Goal: Navigation & Orientation: Find specific page/section

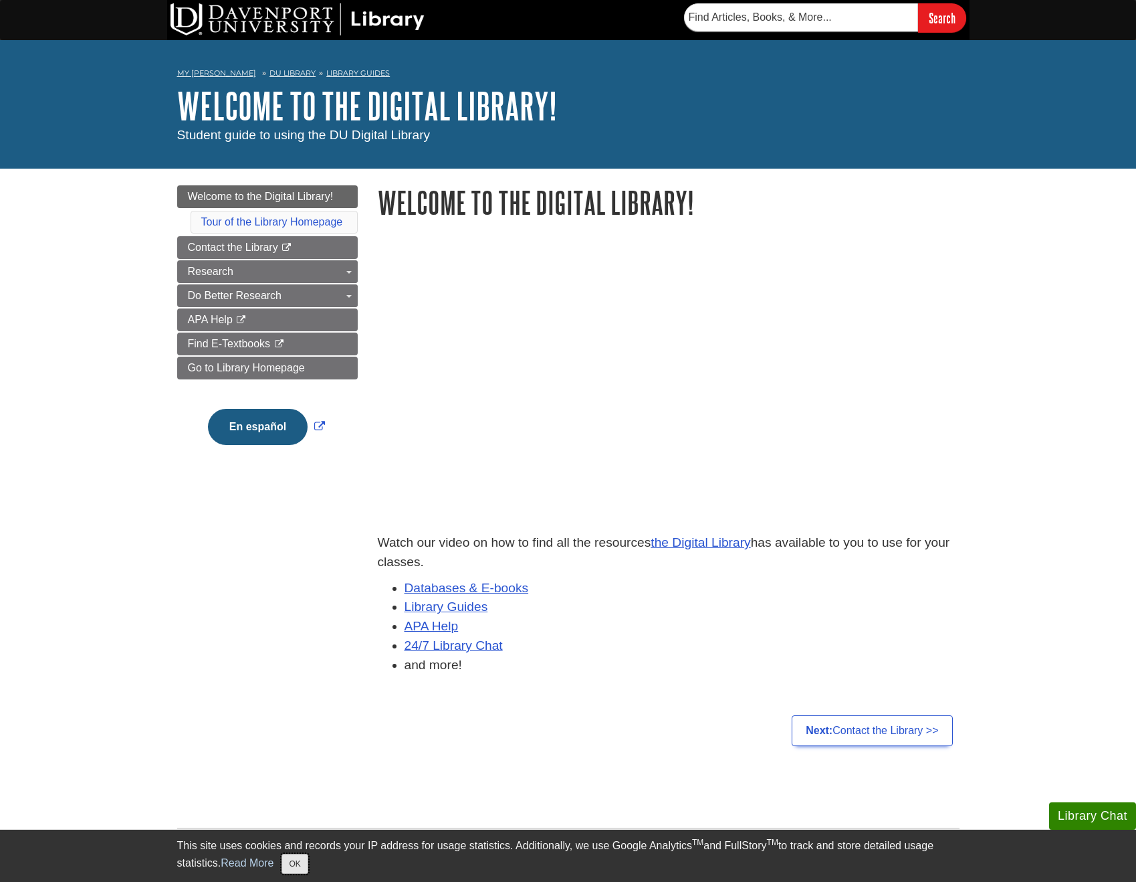
click at [307, 864] on button "OK" at bounding box center [295, 863] width 26 height 20
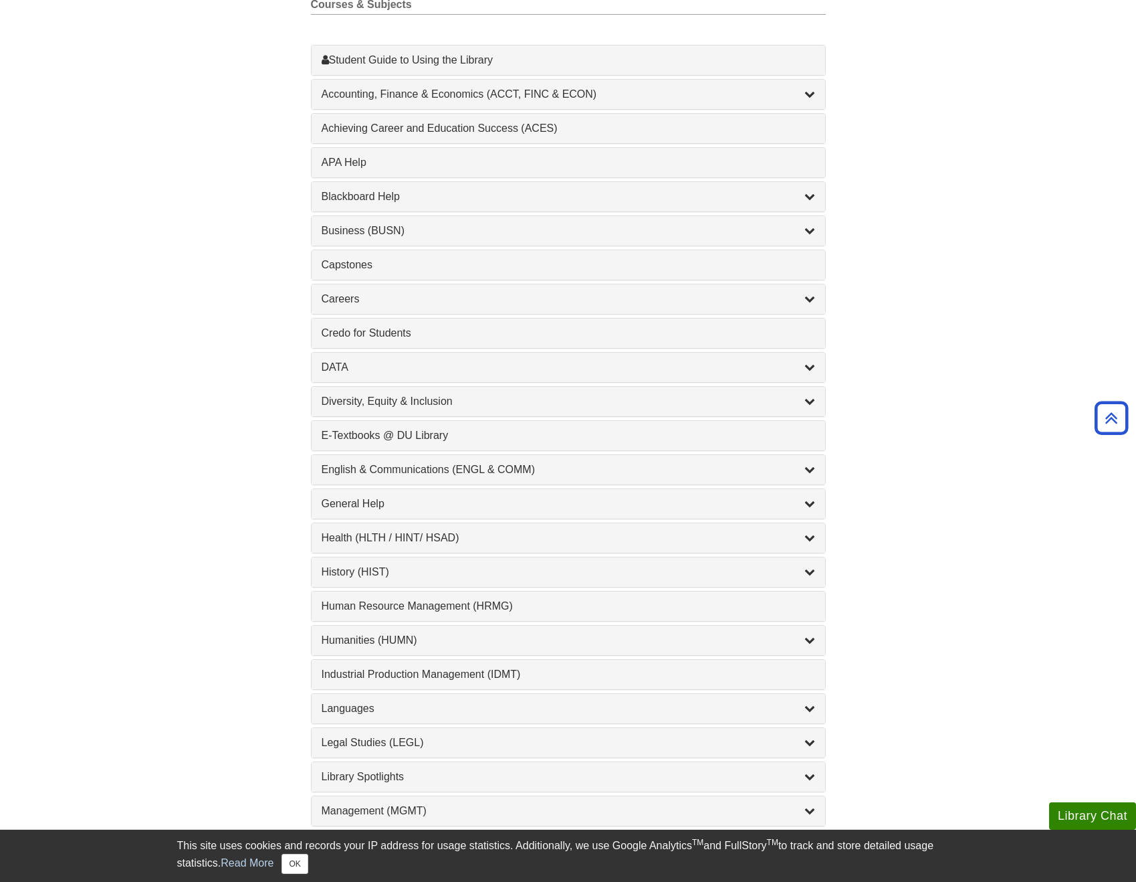
scroll to position [411, 0]
click at [286, 866] on button "OK" at bounding box center [295, 863] width 26 height 20
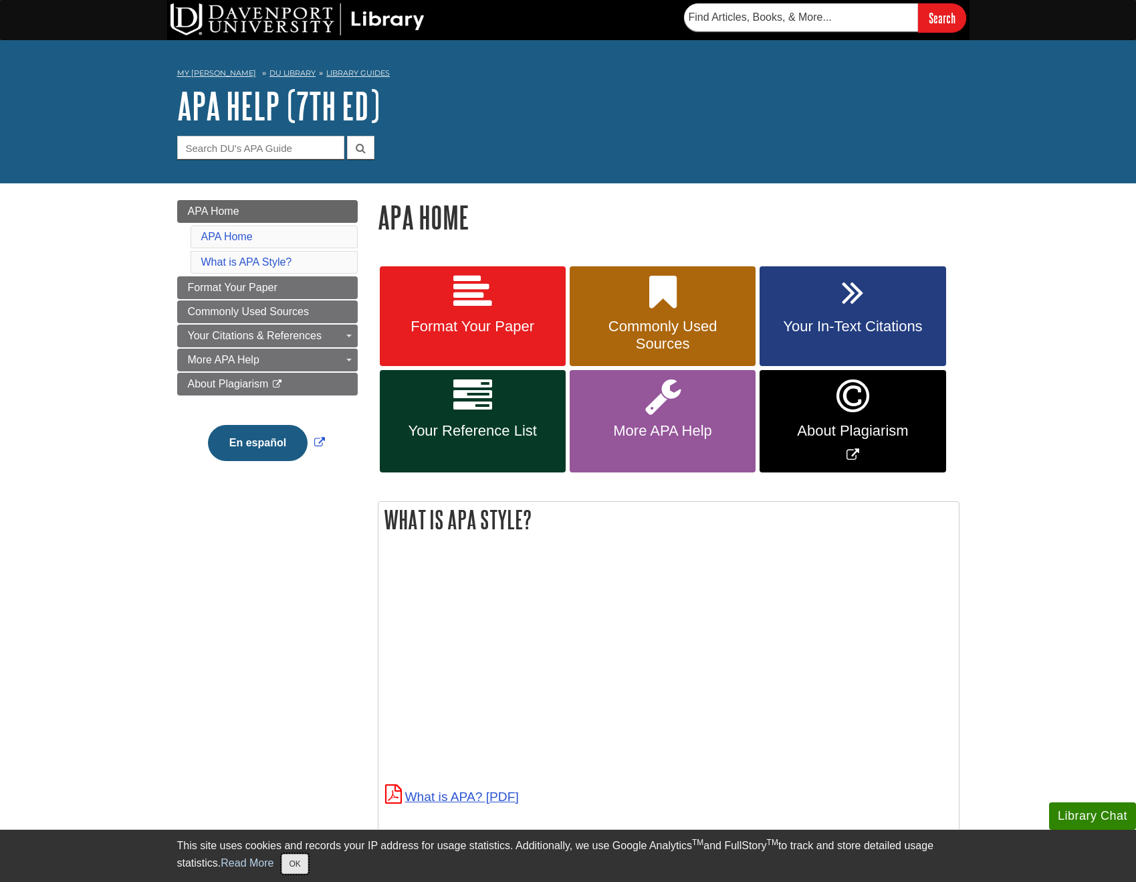
click at [297, 866] on button "OK" at bounding box center [295, 863] width 26 height 20
